Goal: Transaction & Acquisition: Purchase product/service

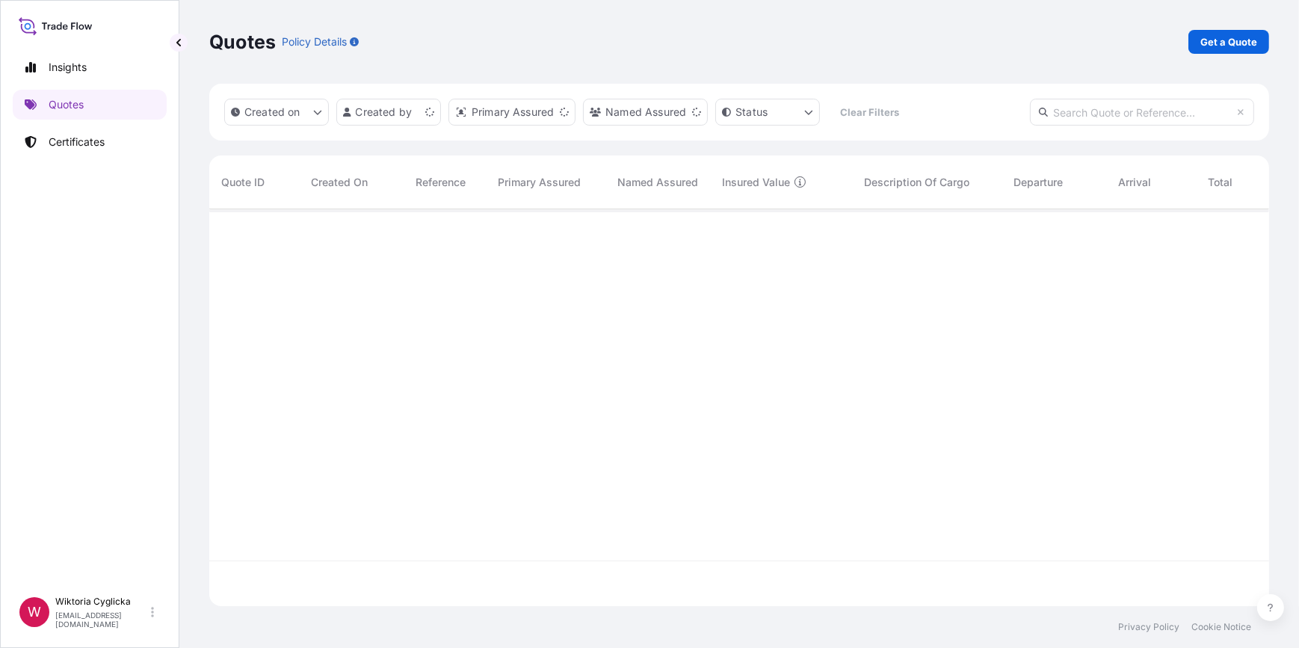
scroll to position [395, 1049]
click at [1211, 44] on p "Get a Quote" at bounding box center [1228, 41] width 57 height 15
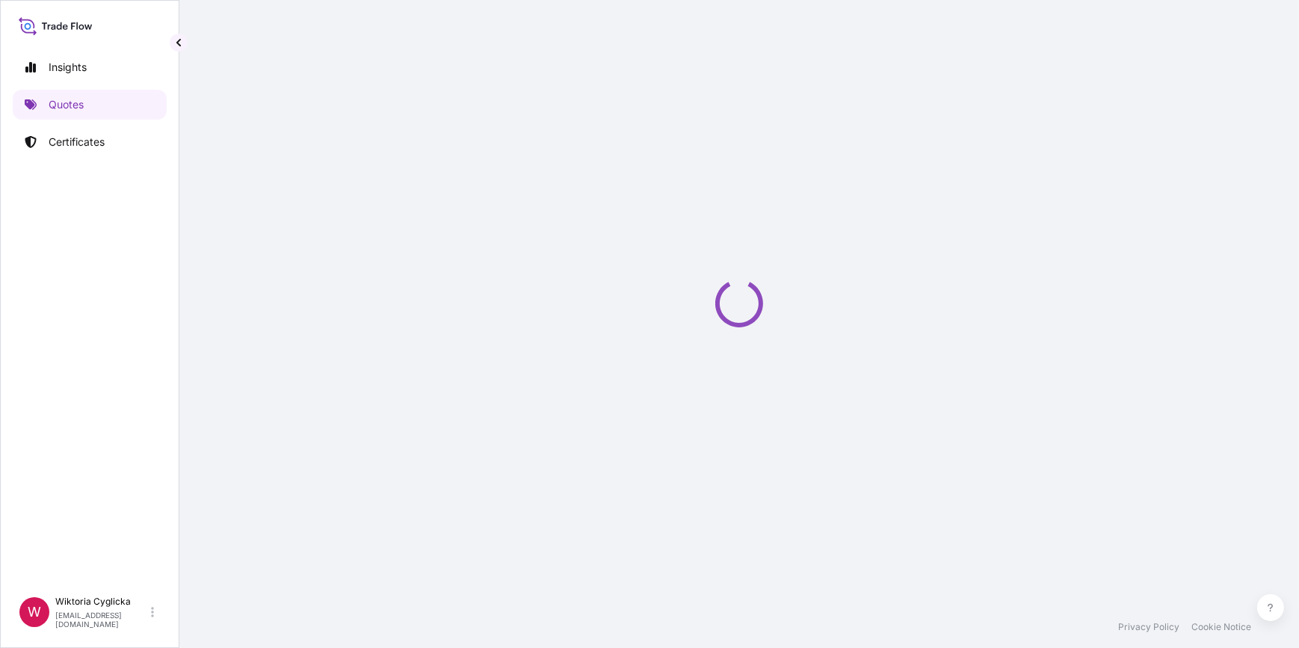
select select "Sea"
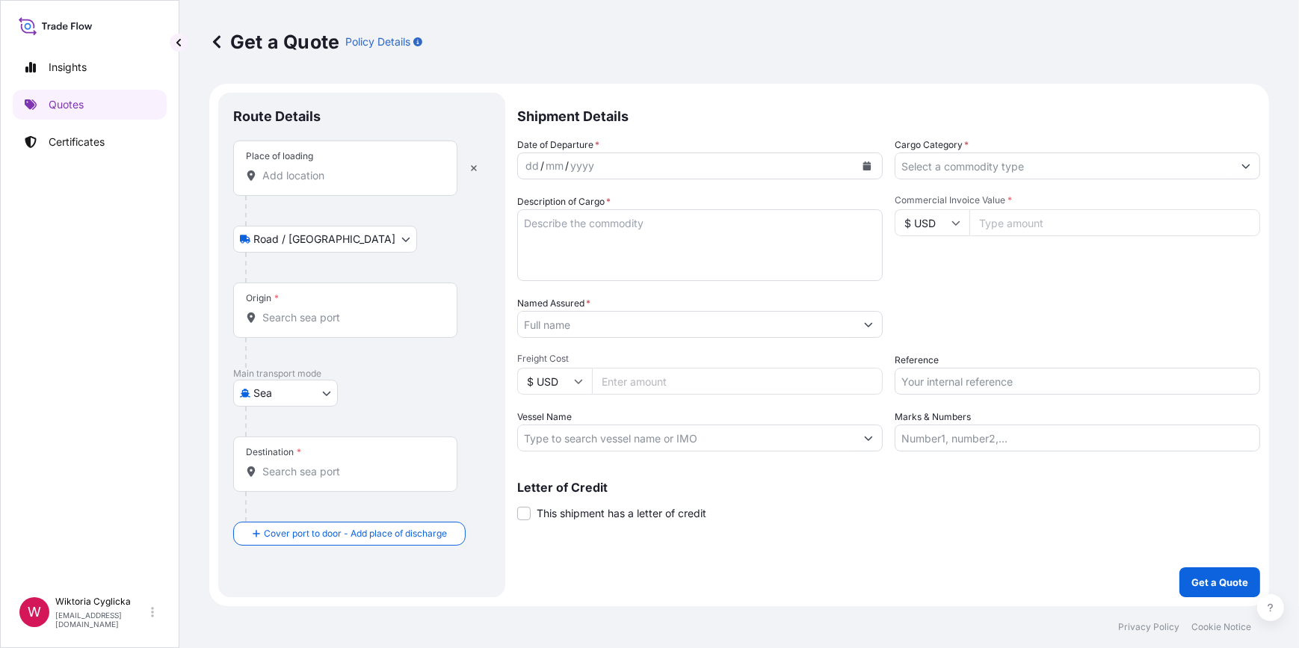
click at [306, 184] on div "Place of loading" at bounding box center [345, 168] width 224 height 55
click at [306, 183] on input "Place of loading" at bounding box center [350, 175] width 176 height 15
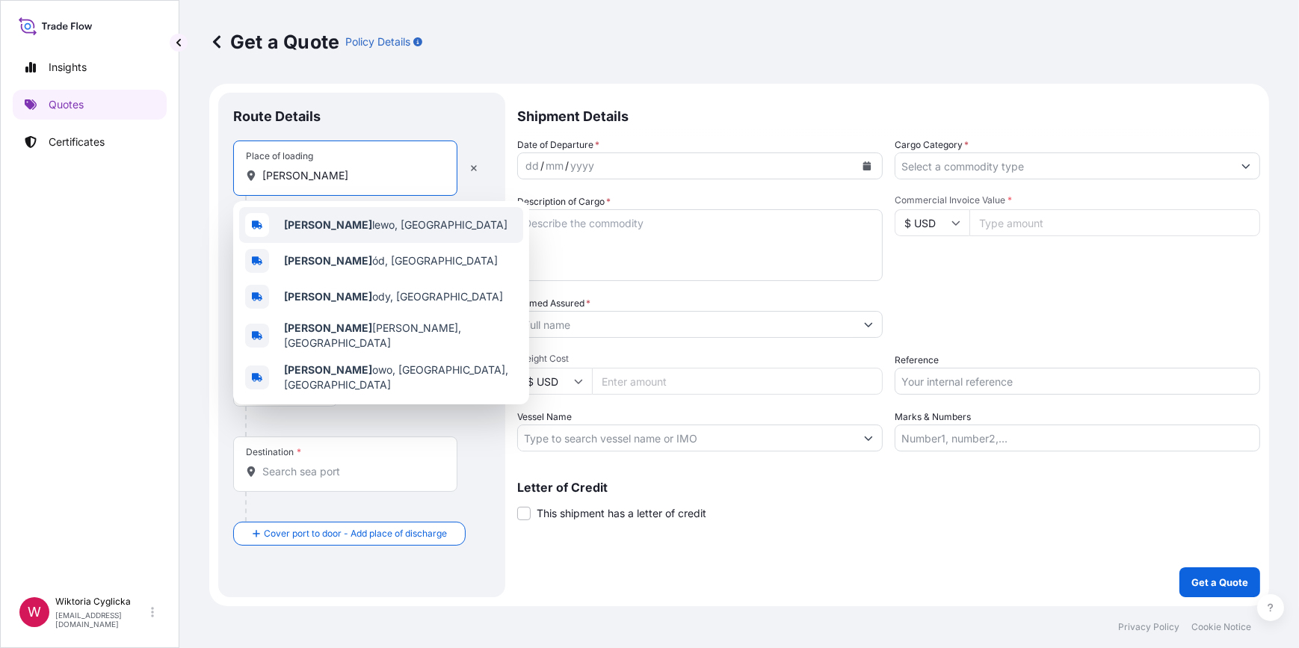
click at [332, 220] on span "[PERSON_NAME] lewo, [GEOGRAPHIC_DATA]" at bounding box center [395, 225] width 223 height 15
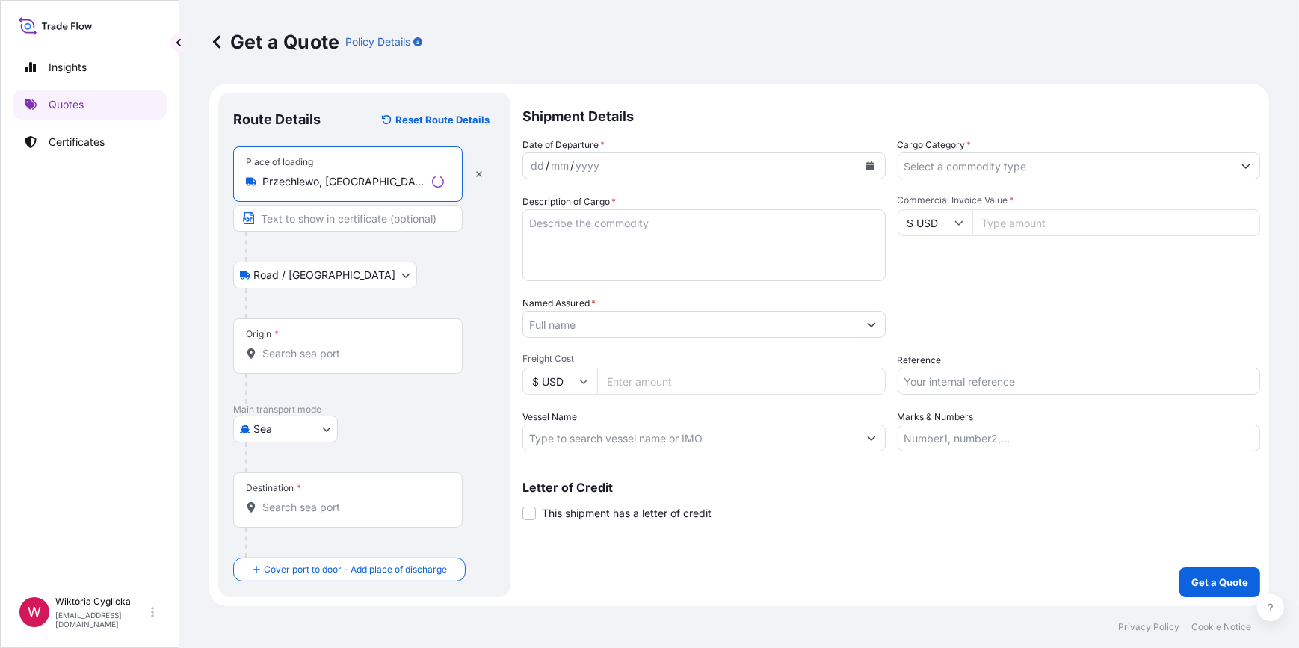
type input "Przechlewo, [GEOGRAPHIC_DATA]"
click at [314, 343] on div "Origin *" at bounding box center [345, 345] width 224 height 55
click at [314, 346] on input "Origin *" at bounding box center [350, 353] width 176 height 15
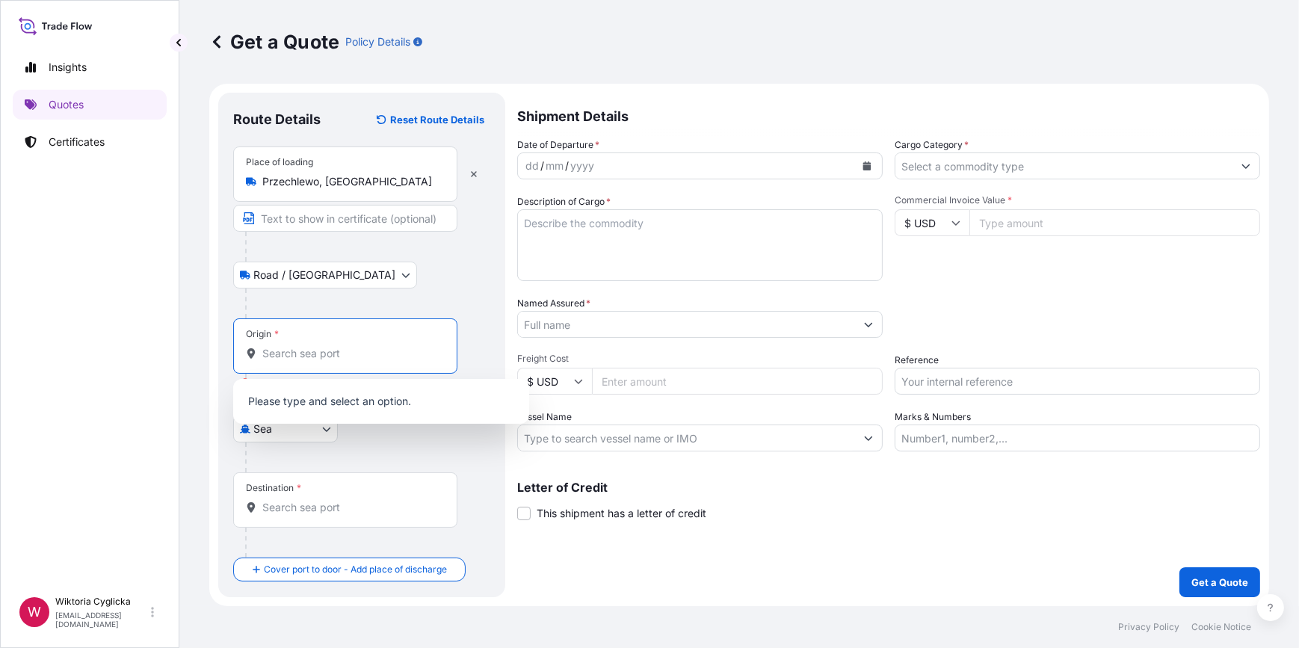
click at [327, 352] on input "Origin * Please select an origin" at bounding box center [350, 353] width 176 height 15
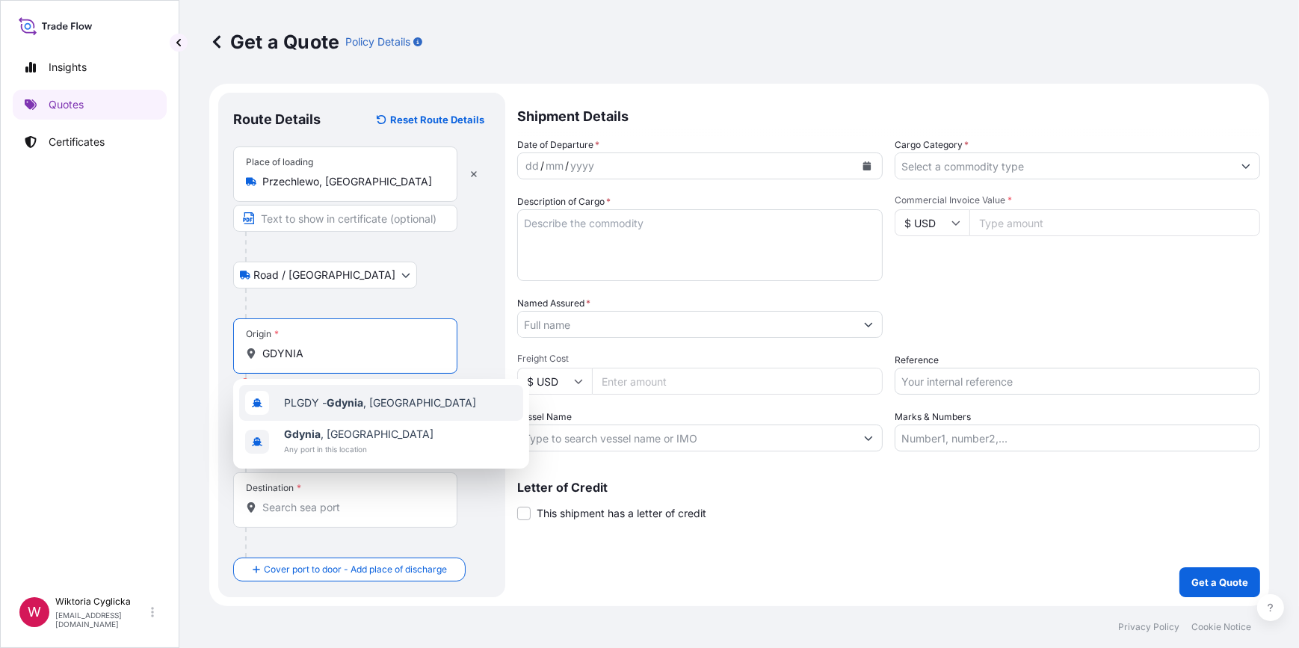
click at [342, 389] on div "PLGDY - [GEOGRAPHIC_DATA] , [GEOGRAPHIC_DATA]" at bounding box center [381, 403] width 284 height 36
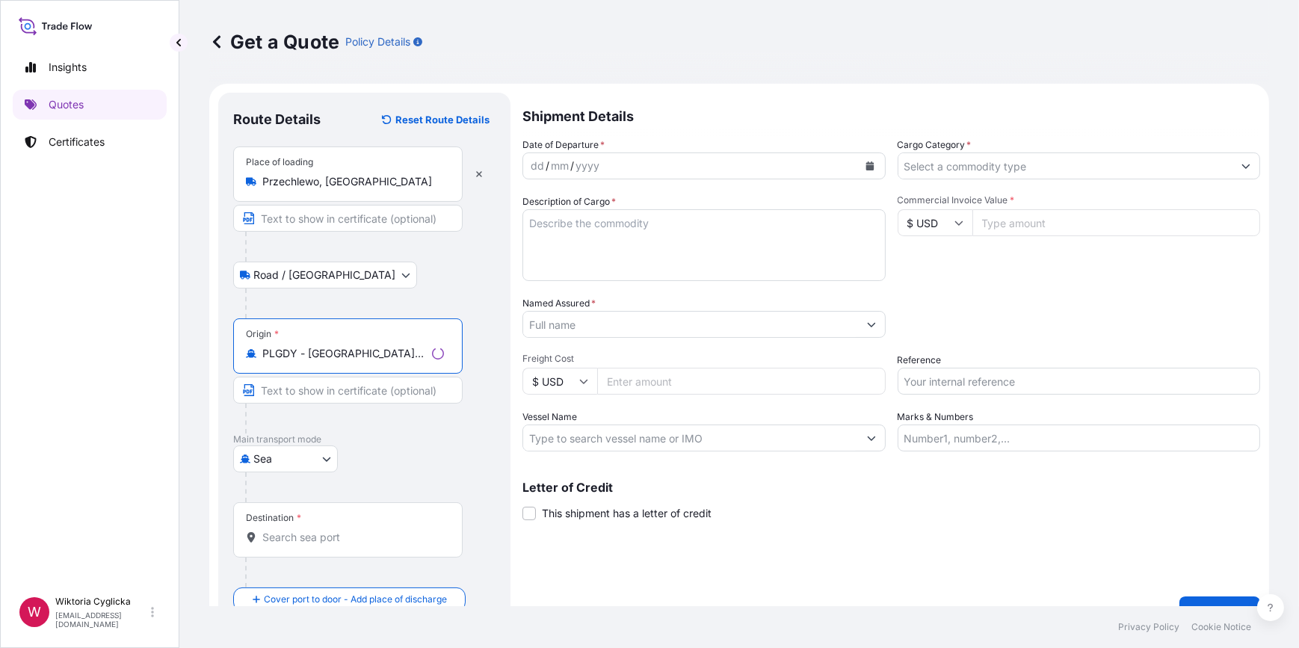
type input "PLGDY - [GEOGRAPHIC_DATA], [GEOGRAPHIC_DATA]"
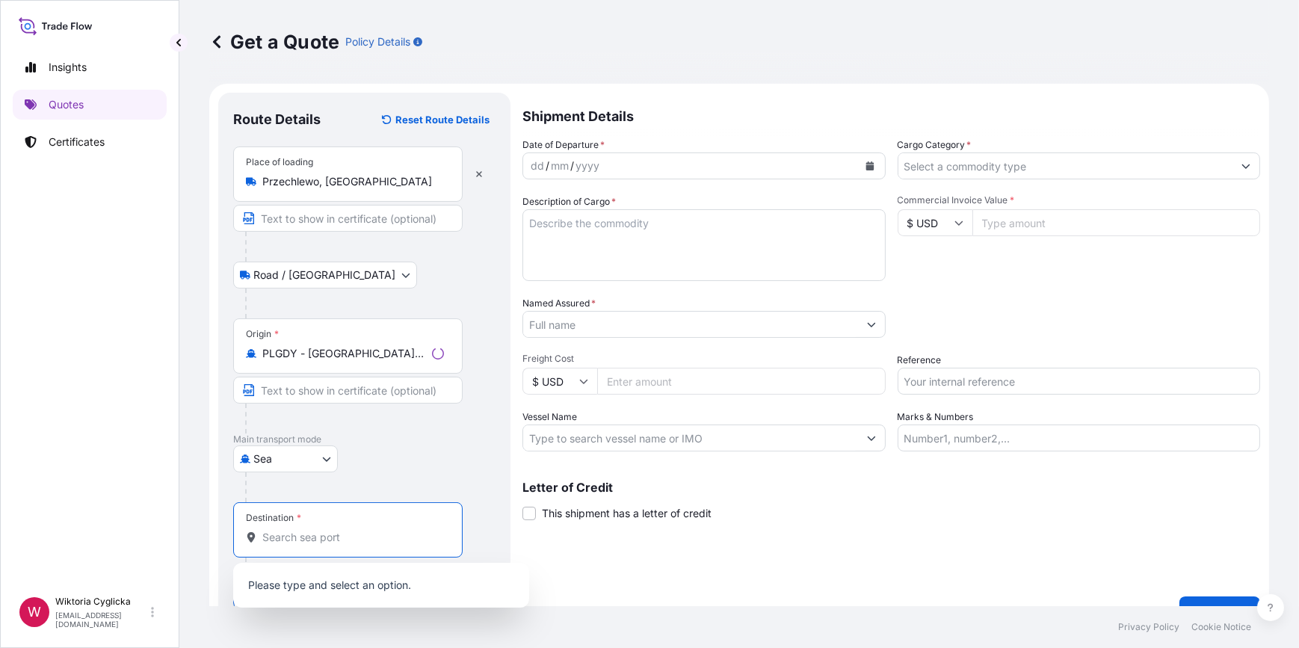
click at [303, 537] on input "Destination *" at bounding box center [353, 537] width 182 height 15
click at [330, 533] on input "Destination * Please select a destination" at bounding box center [350, 537] width 176 height 15
paste input "[GEOGRAPHIC_DATA]"
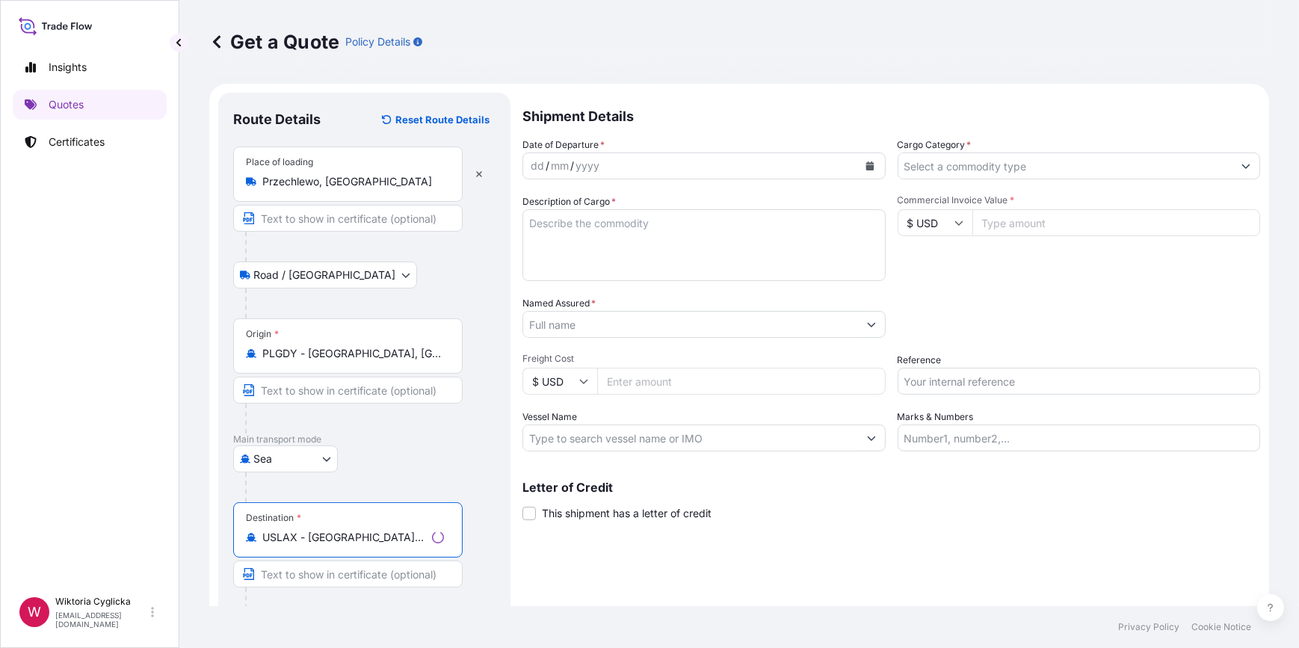
type input "USLAX - [GEOGRAPHIC_DATA], [GEOGRAPHIC_DATA]"
click at [858, 168] on button "Calendar" at bounding box center [870, 166] width 24 height 24
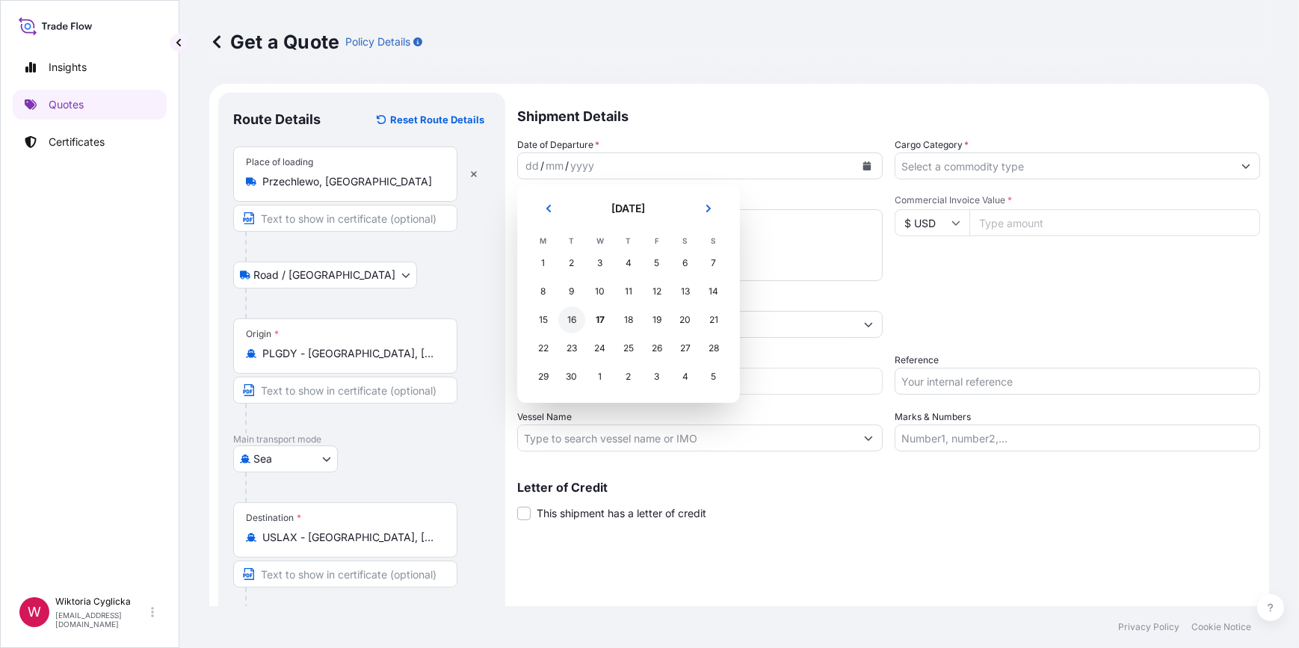
click at [570, 314] on div "16" at bounding box center [571, 319] width 27 height 27
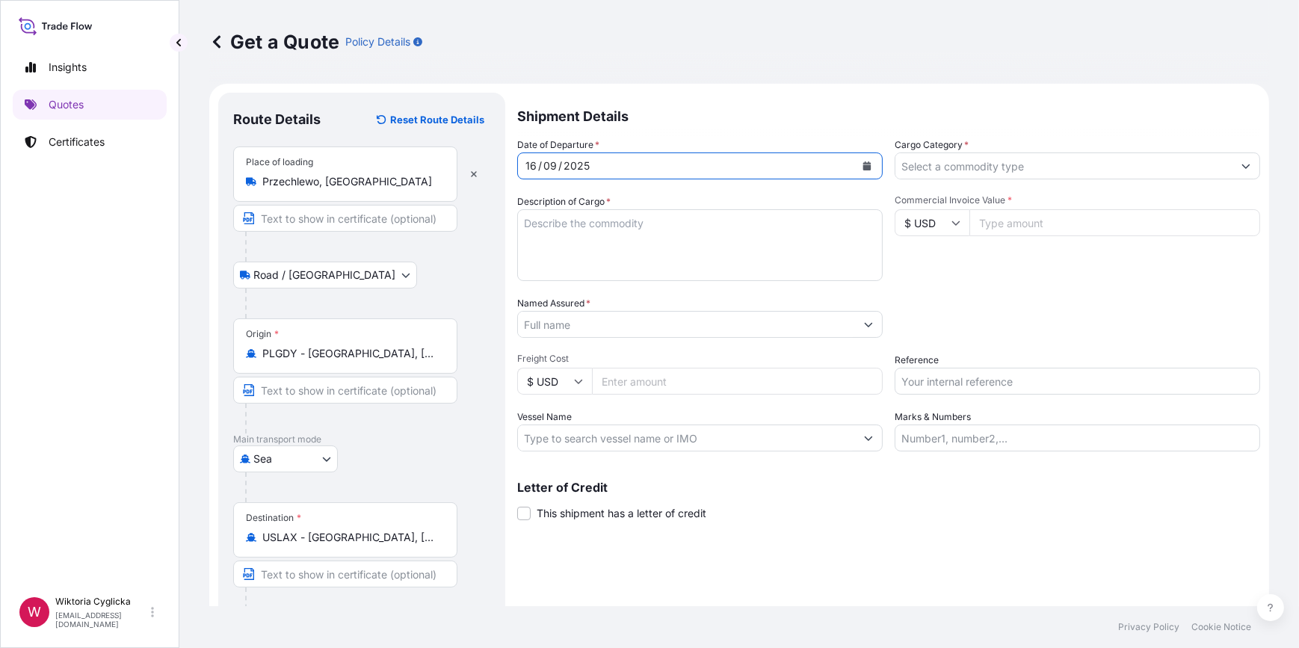
click at [969, 167] on input "Cargo Category *" at bounding box center [1063, 165] width 337 height 27
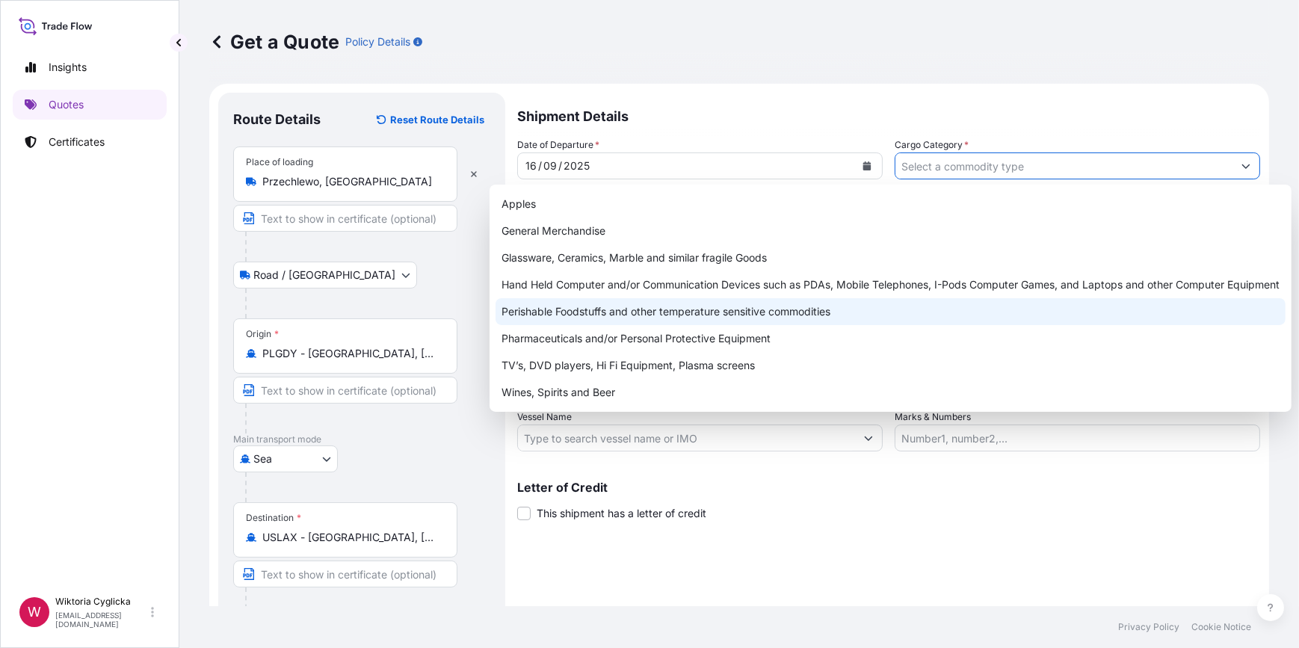
click at [680, 312] on div "Perishable Foodstuffs and other temperature sensitive commodities" at bounding box center [891, 311] width 790 height 27
type input "Perishable Foodstuffs and other temperature sensitive commodities"
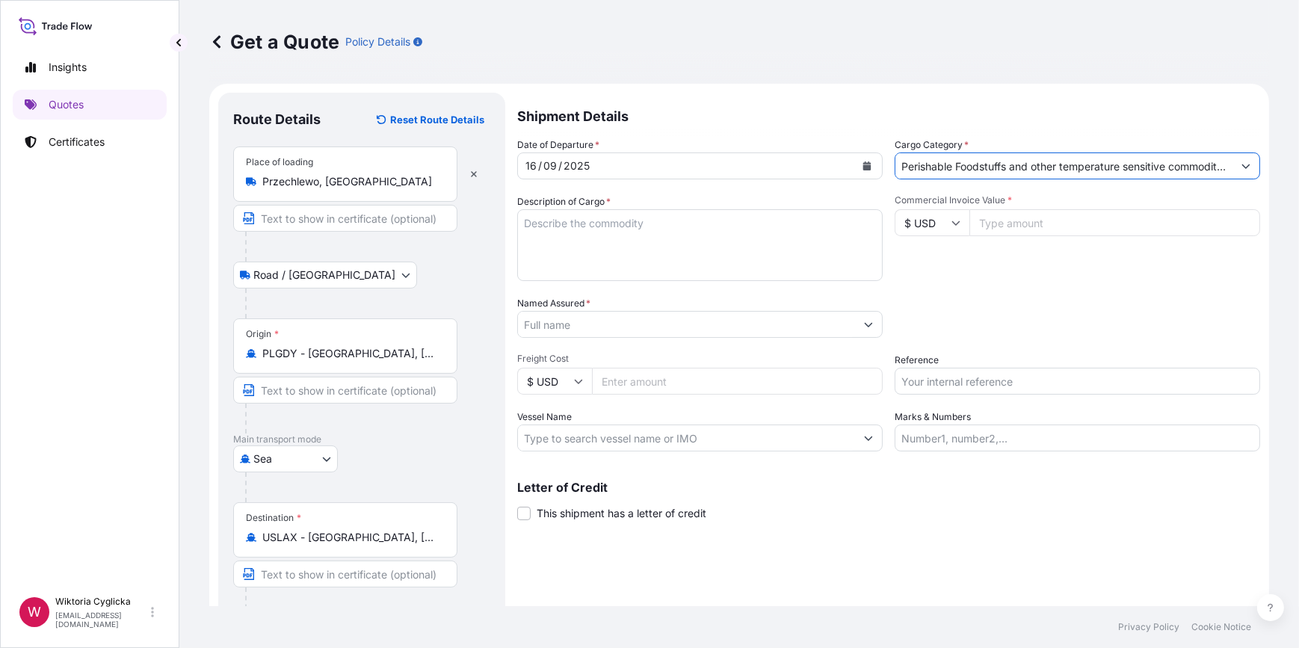
click at [925, 387] on input "Reference" at bounding box center [1077, 381] width 365 height 27
click at [931, 374] on input "Reference" at bounding box center [1077, 381] width 365 height 27
paste input "S02052044"
type input "S02052044"
click at [989, 315] on div "Packing Category Type to search a container mode Please select a primary mode o…" at bounding box center [1077, 317] width 365 height 42
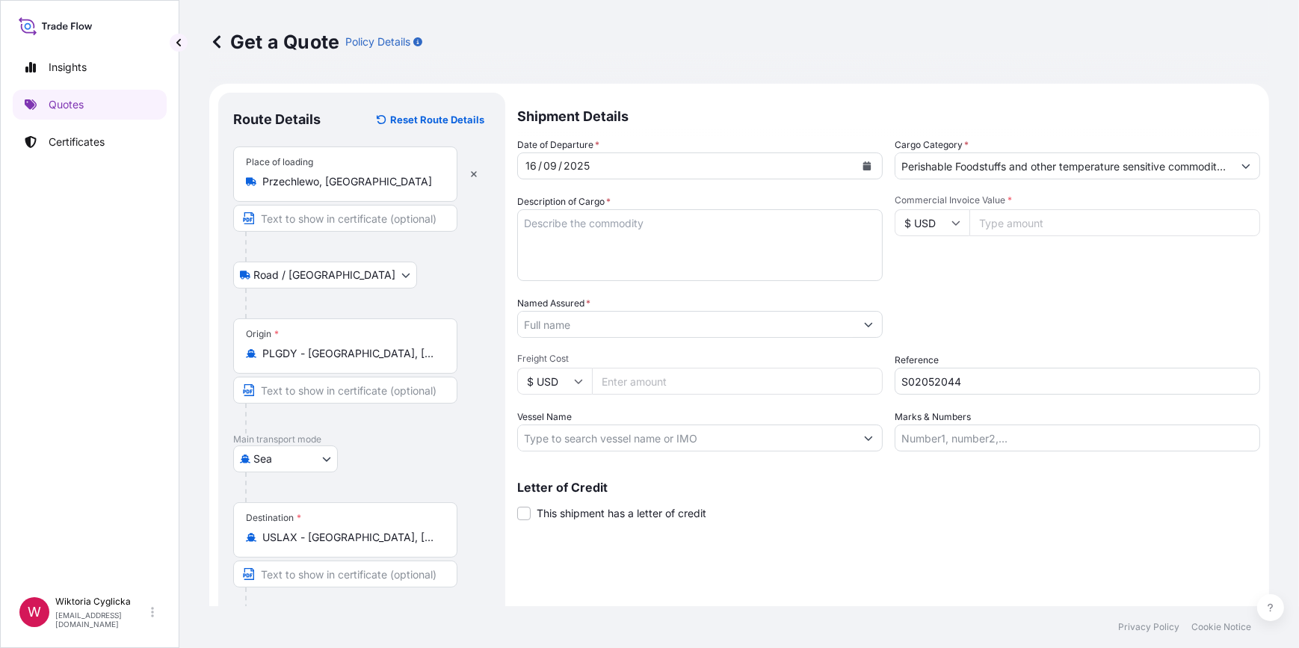
click at [679, 262] on textarea "Description of Cargo *" at bounding box center [699, 245] width 365 height 72
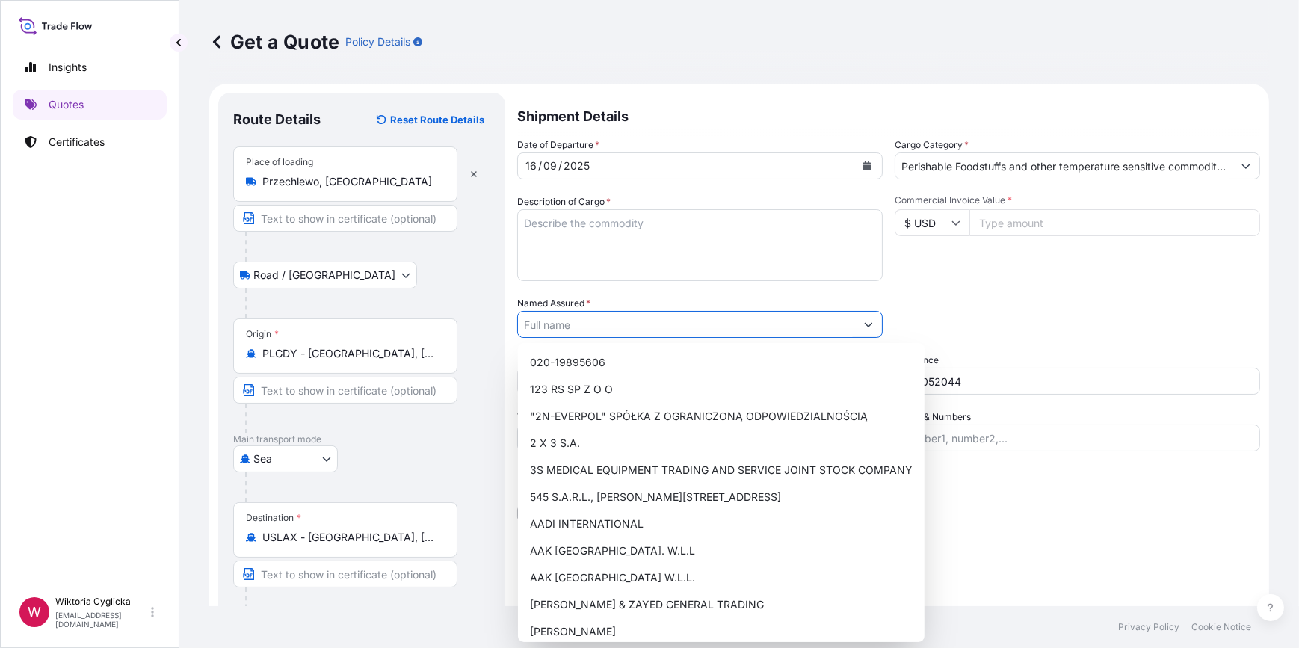
click at [584, 335] on input "Named Assured *" at bounding box center [686, 324] width 337 height 27
paste input "STC Food Inc"
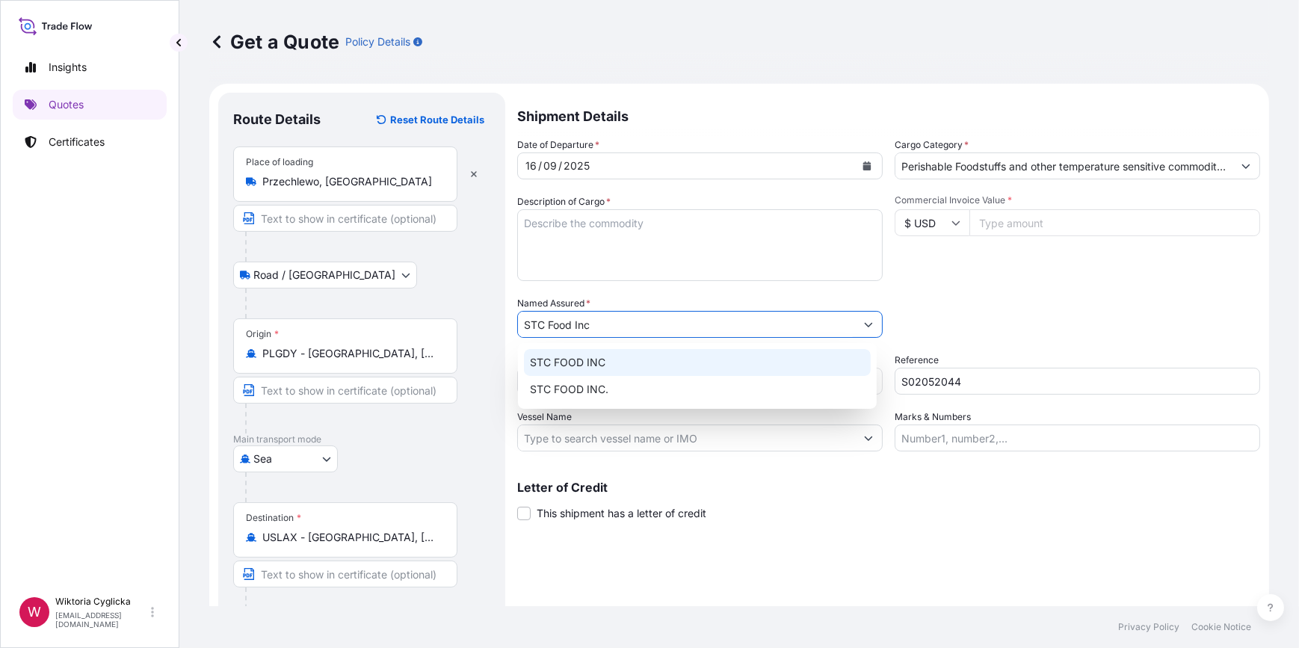
click at [586, 357] on span "STC FOOD INC" at bounding box center [567, 362] width 75 height 15
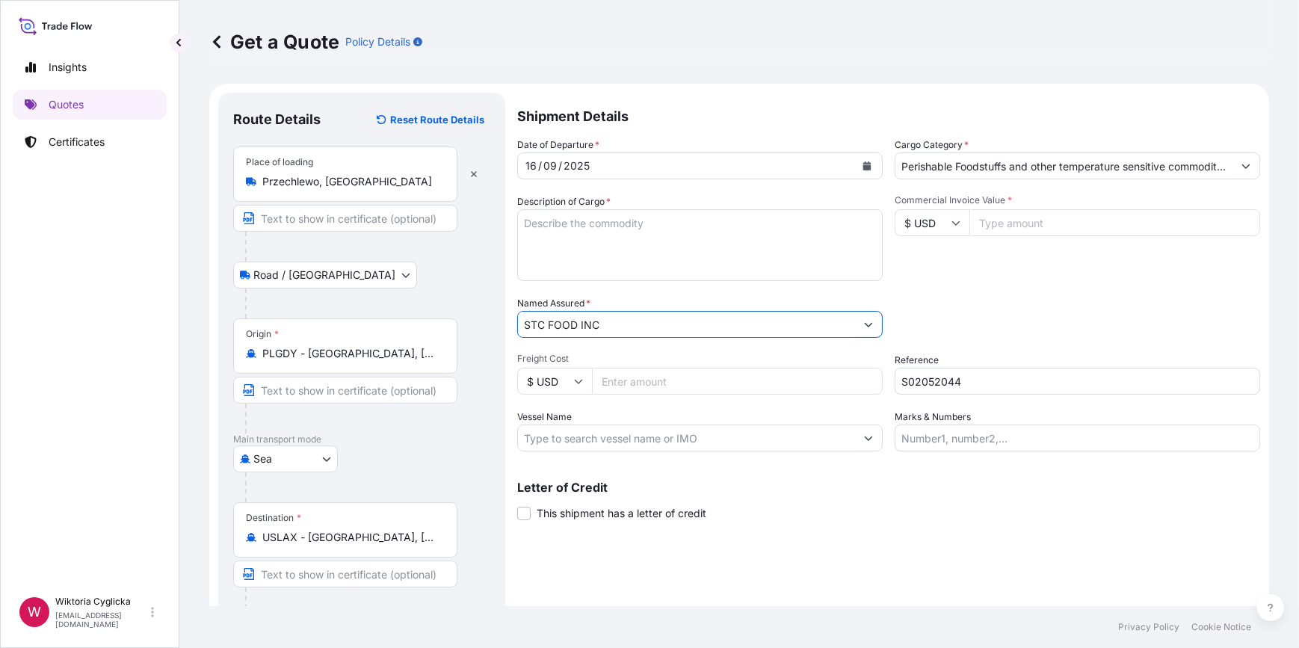
type input "STC FOOD INC"
click at [600, 248] on textarea "Description of Cargo *" at bounding box center [699, 245] width 365 height 72
click at [985, 221] on input "Commercial Invoice Value *" at bounding box center [1114, 222] width 291 height 27
click at [1009, 222] on input "Commercial Invoice Value *" at bounding box center [1114, 222] width 291 height 27
paste input "80519.91"
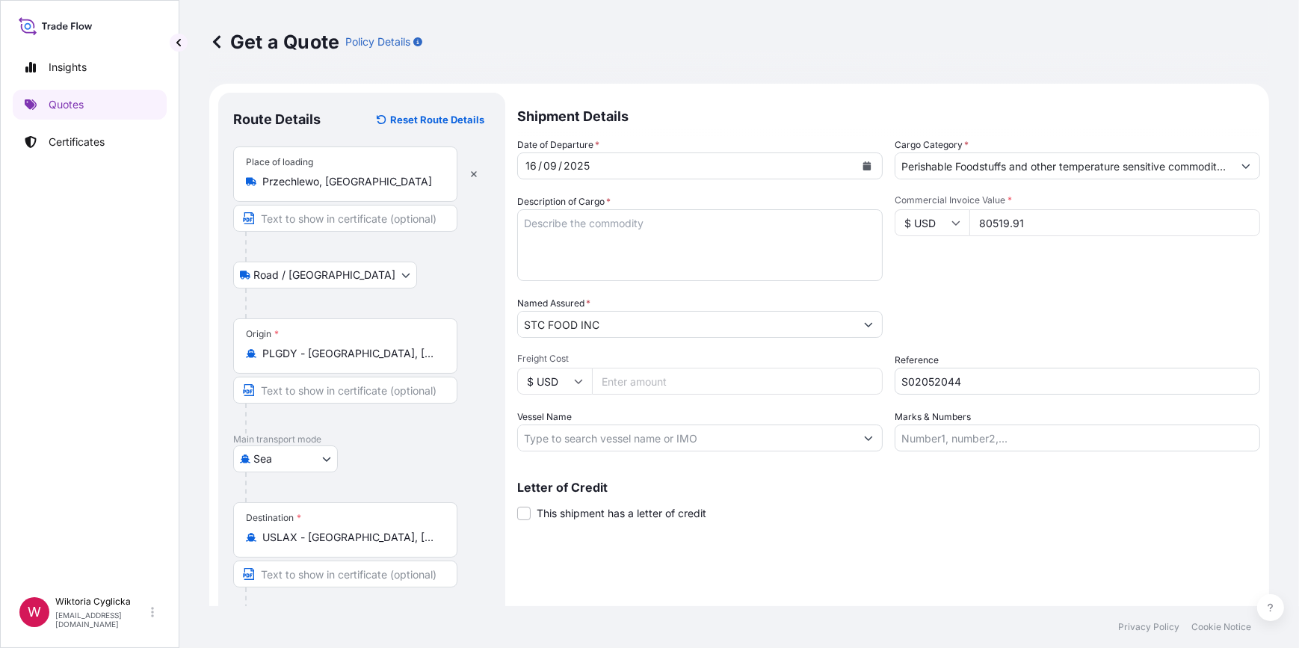
type input "80519.91"
click at [999, 291] on div "Date of Departure * [DATE] Cargo Category * Perishable Foodstuffs and other tem…" at bounding box center [888, 295] width 743 height 314
click at [617, 227] on textarea "Description of Cargo *" at bounding box center [699, 245] width 365 height 72
click at [583, 235] on textarea "Description of Cargo *" at bounding box center [699, 245] width 365 height 72
paste textarea "PORK BELLY BONELESS NET WEIGHT: 22874,975 KGS HS CODE: 020329 PO REFERENCE: STC…"
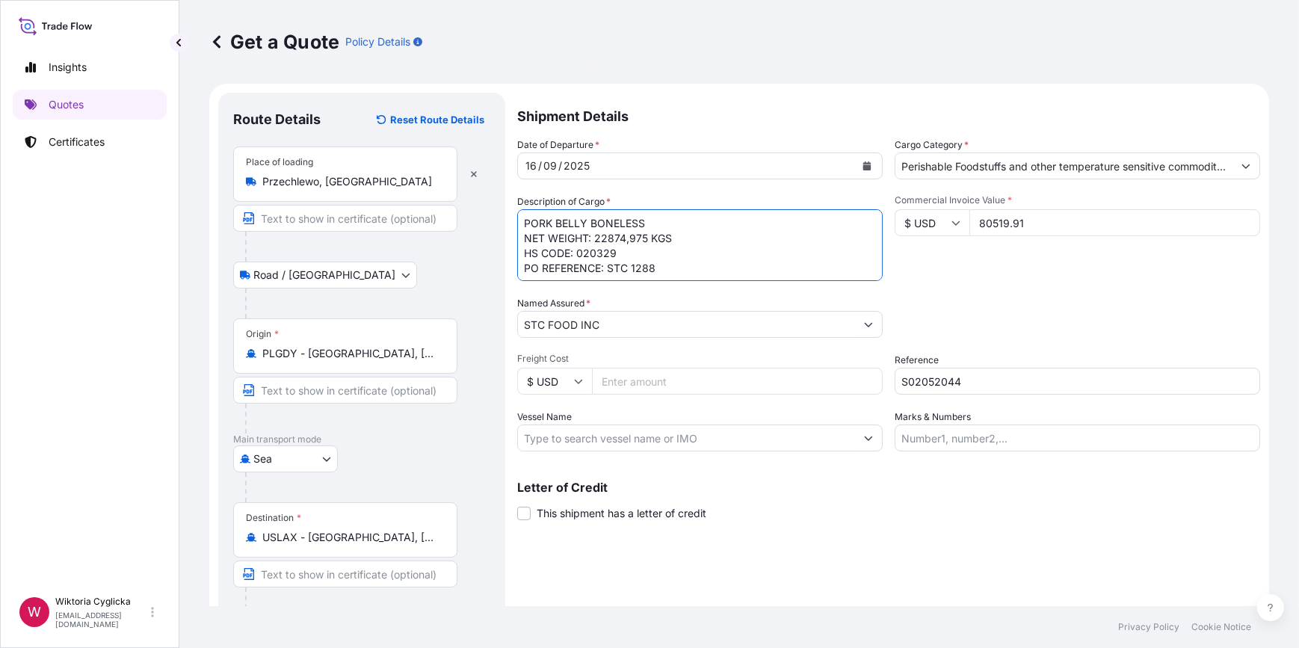
click at [523, 219] on textarea "PORK BELLY BONELESS NET WEIGHT: 22874,975 KGS HS CODE: 020329 PO REFERENCE: STC…" at bounding box center [699, 245] width 365 height 72
paste textarea "HLBU9921377"
click at [676, 269] on textarea "HLBU9921377 PORK BELLY BONELESS NET WEIGHT: 22874,975 KGS HS CODE: 020329 PO RE…" at bounding box center [699, 245] width 365 height 72
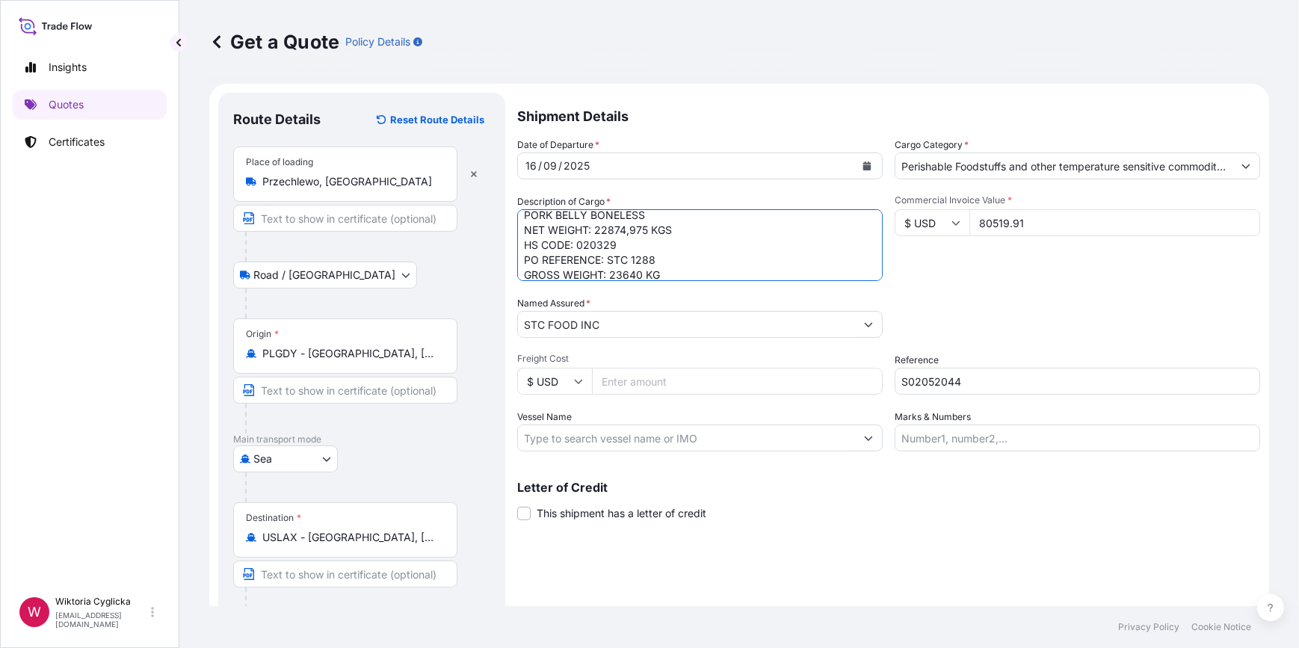
scroll to position [38, 0]
type textarea "HLBU9921377 PORK BELLY BONELESS NET WEIGHT: 22874,975 KGS HS CODE: 020329 PO RE…"
click at [1023, 311] on div "Packing Category Type to search a container mode Please select a primary mode o…" at bounding box center [1077, 317] width 365 height 42
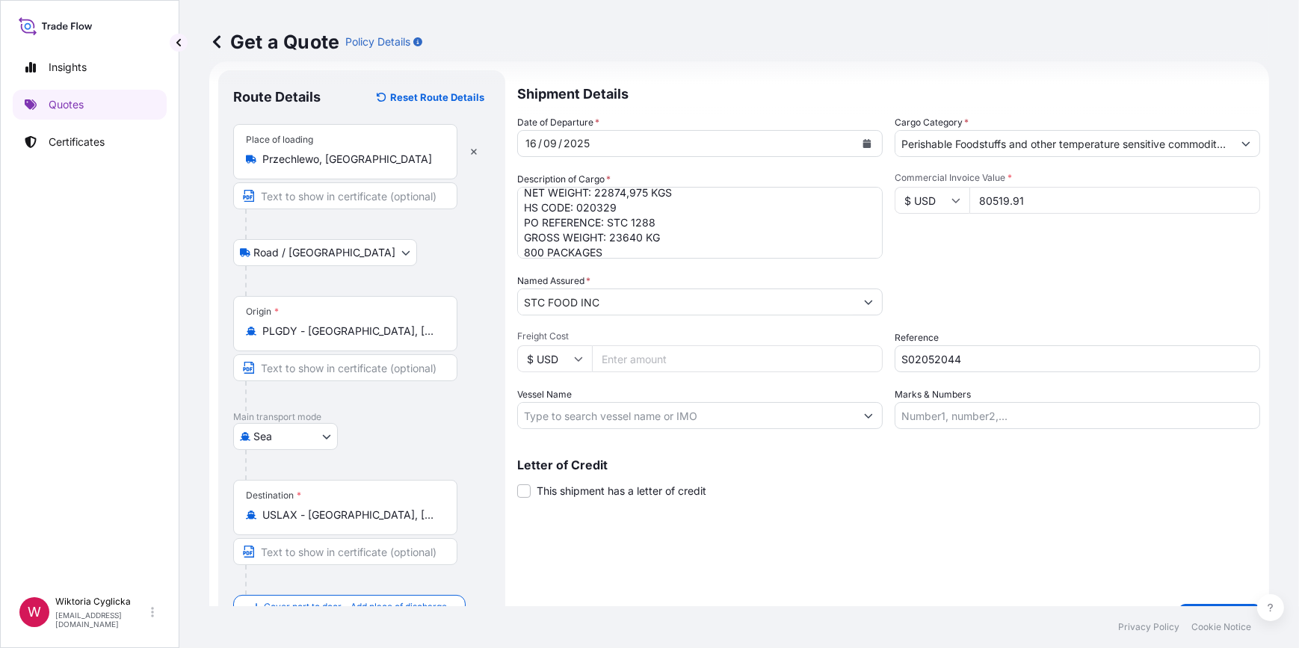
scroll to position [58, 0]
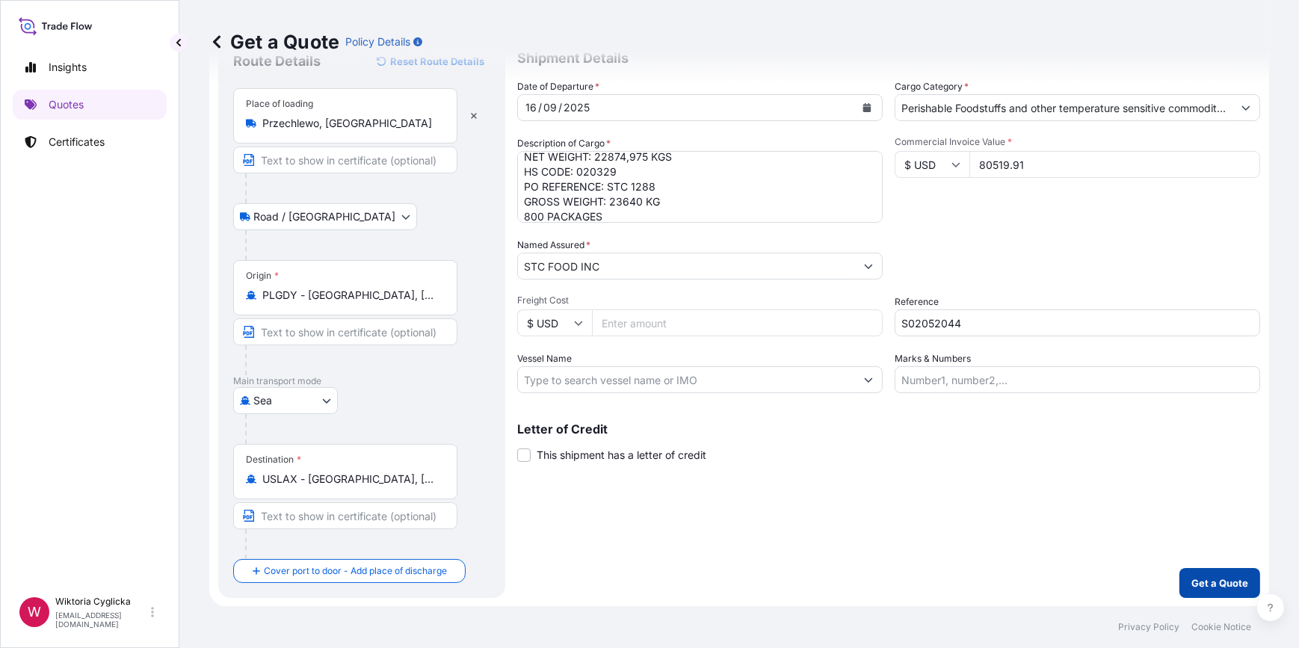
click at [1196, 590] on p "Get a Quote" at bounding box center [1219, 583] width 57 height 15
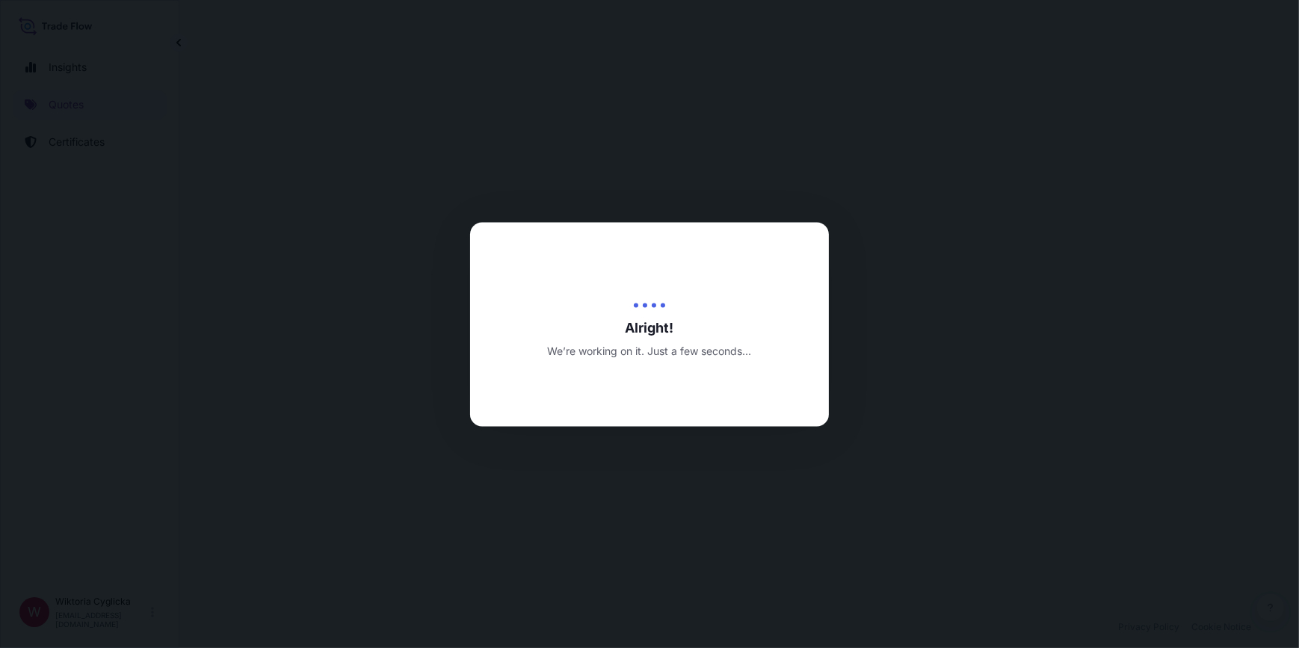
select select "Road / [GEOGRAPHIC_DATA]"
select select "Sea"
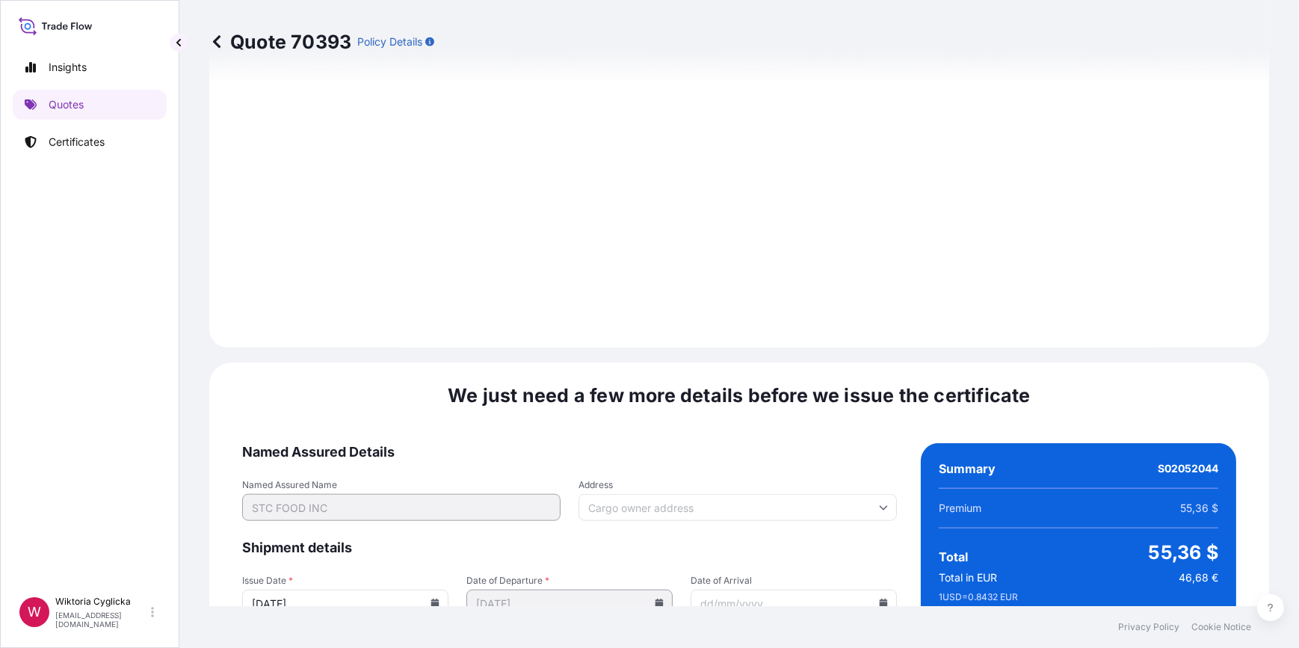
scroll to position [1866, 0]
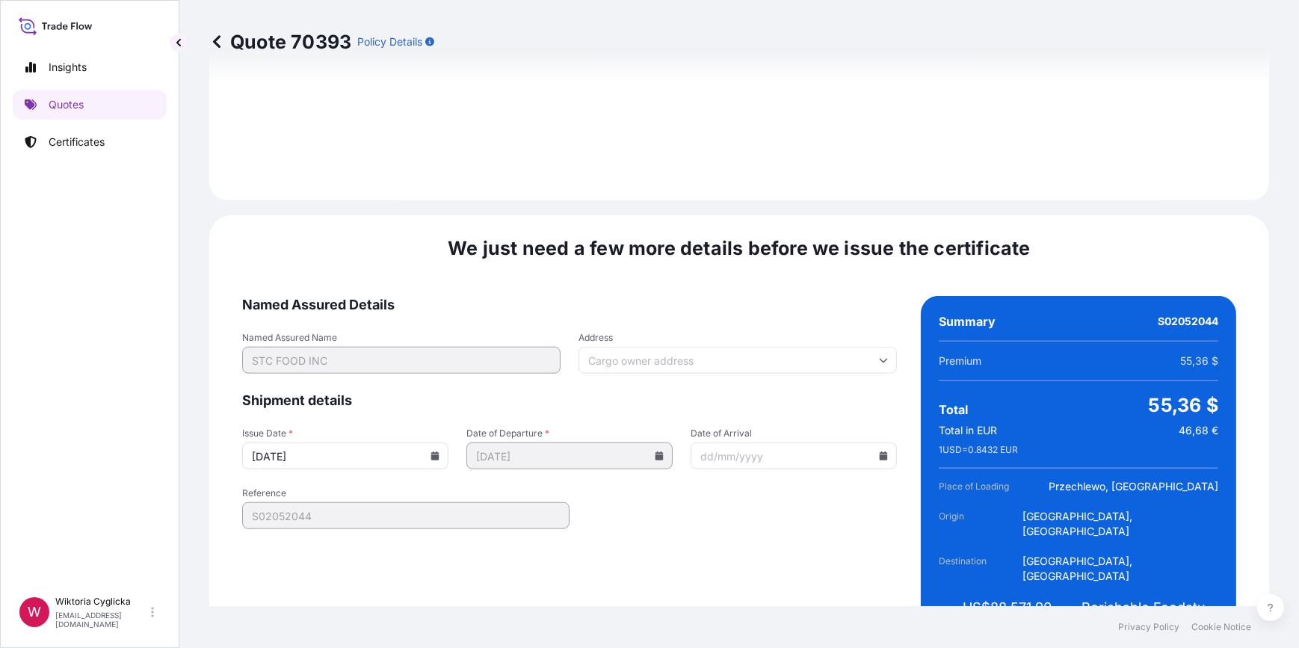
click at [443, 442] on input "[DATE]" at bounding box center [345, 455] width 206 height 27
click at [431, 451] on icon at bounding box center [435, 455] width 8 height 9
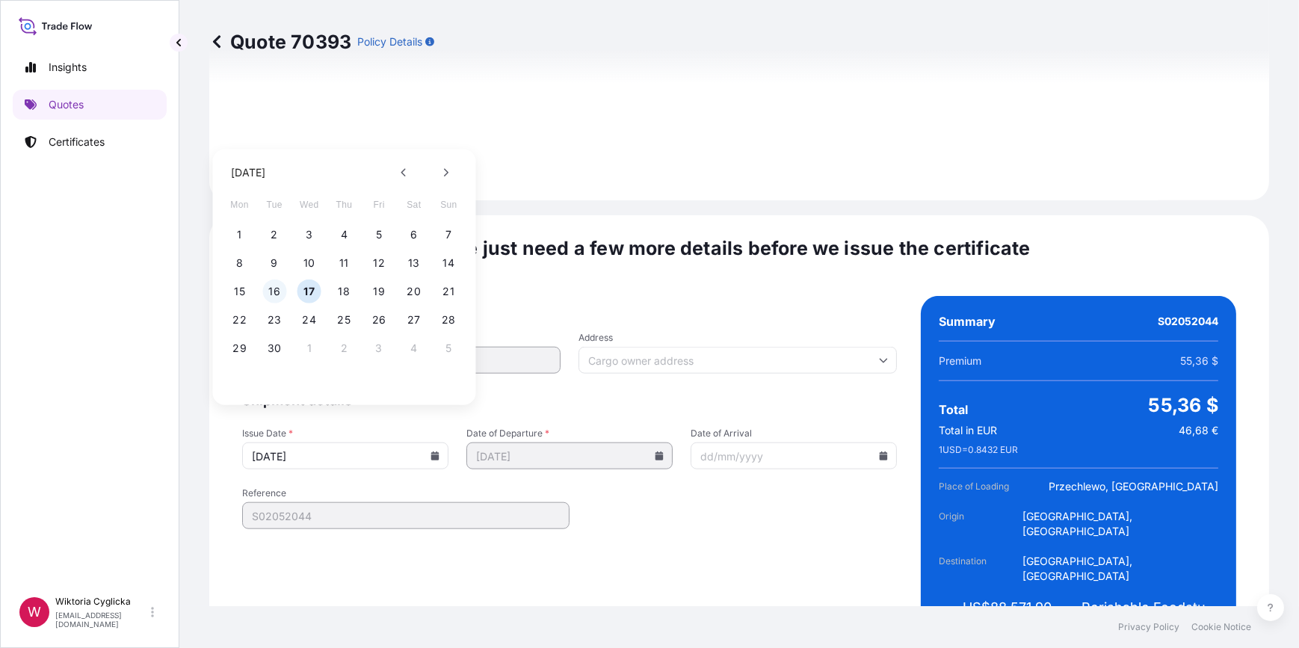
click at [271, 285] on button "16" at bounding box center [274, 292] width 24 height 24
type input "[DATE]"
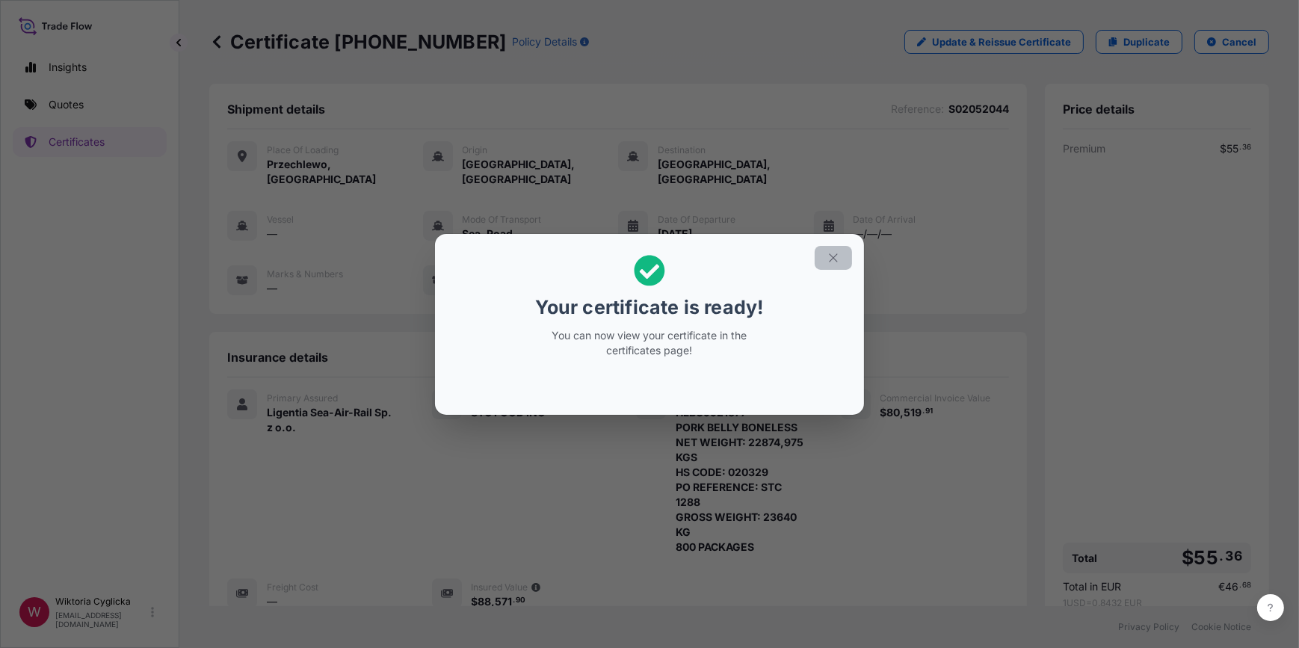
click at [837, 253] on icon "button" at bounding box center [833, 257] width 13 height 13
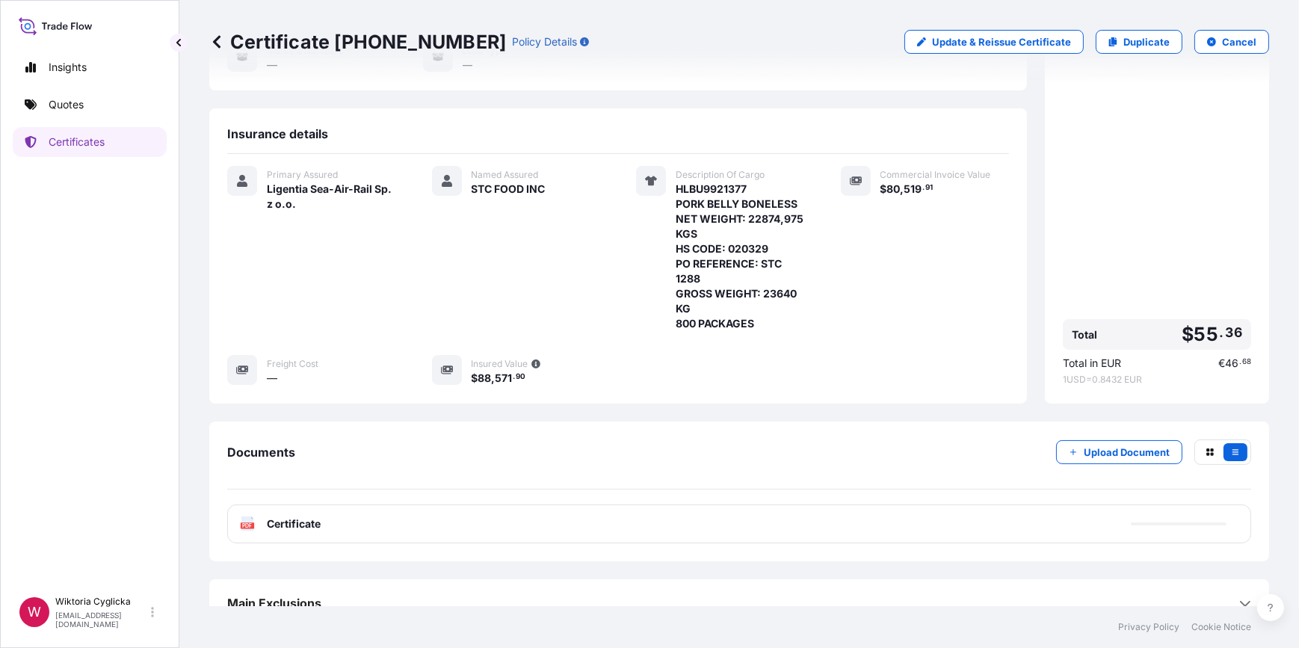
scroll to position [229, 0]
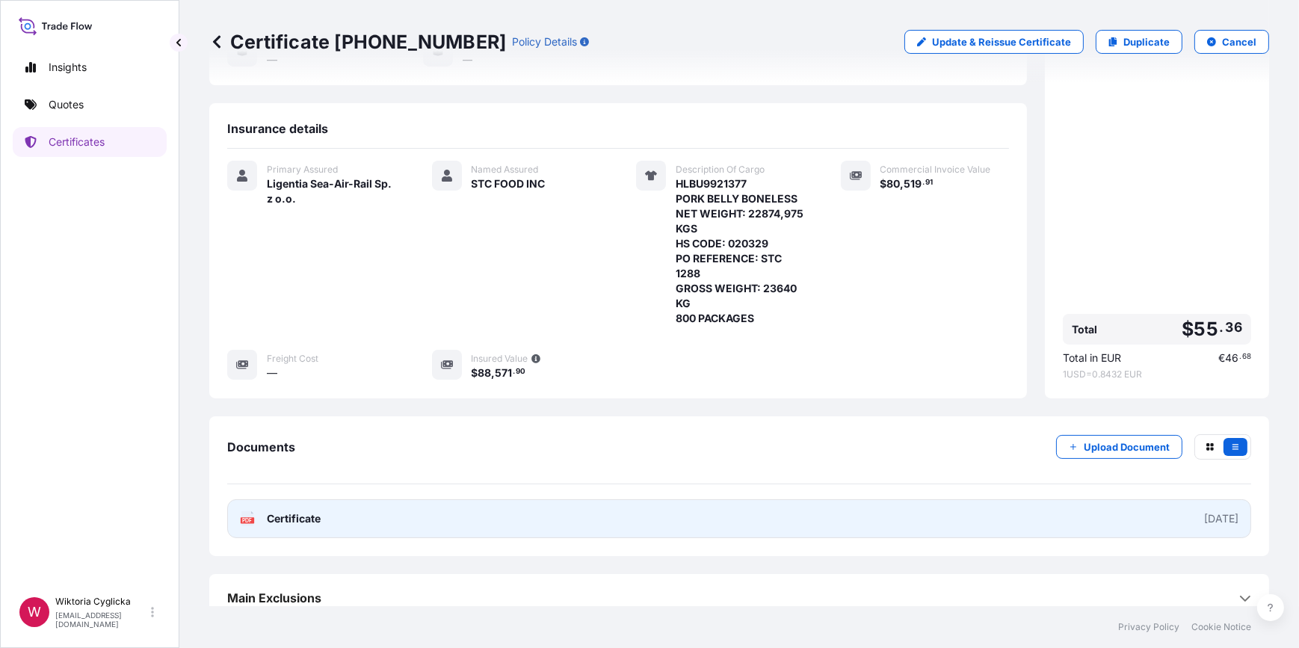
click at [385, 499] on link "PDF Certificate [DATE]" at bounding box center [739, 518] width 1024 height 39
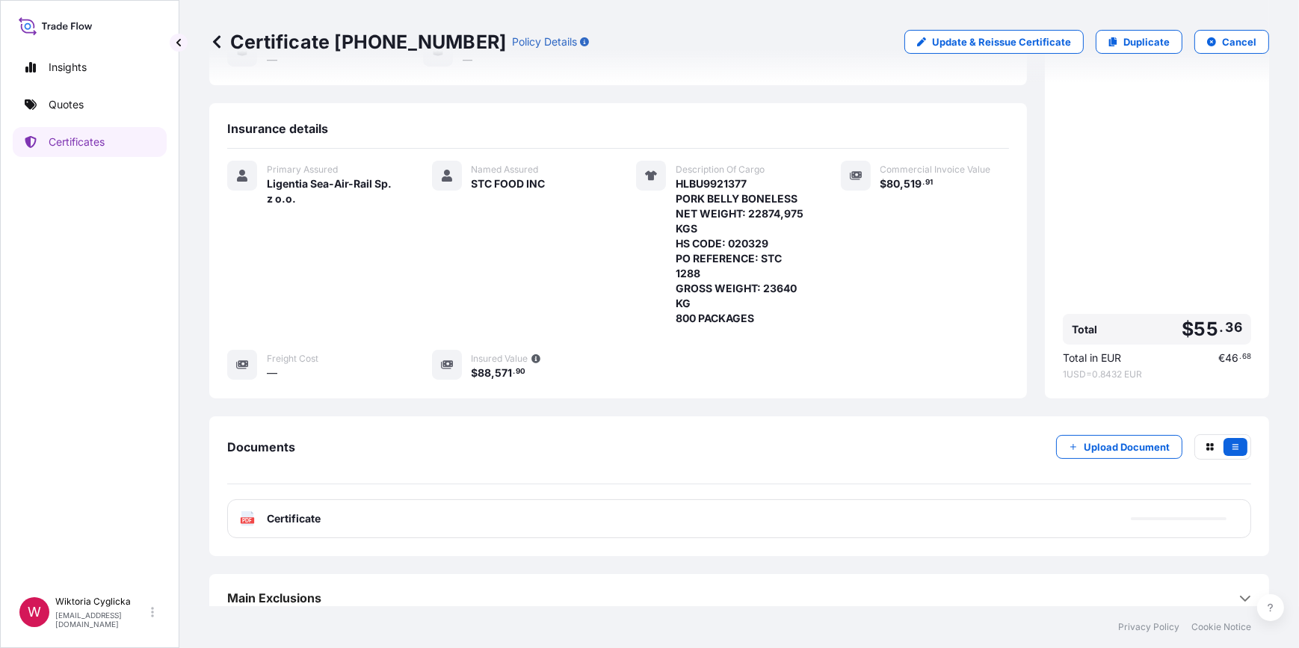
scroll to position [226, 0]
